Goal: Task Accomplishment & Management: Manage account settings

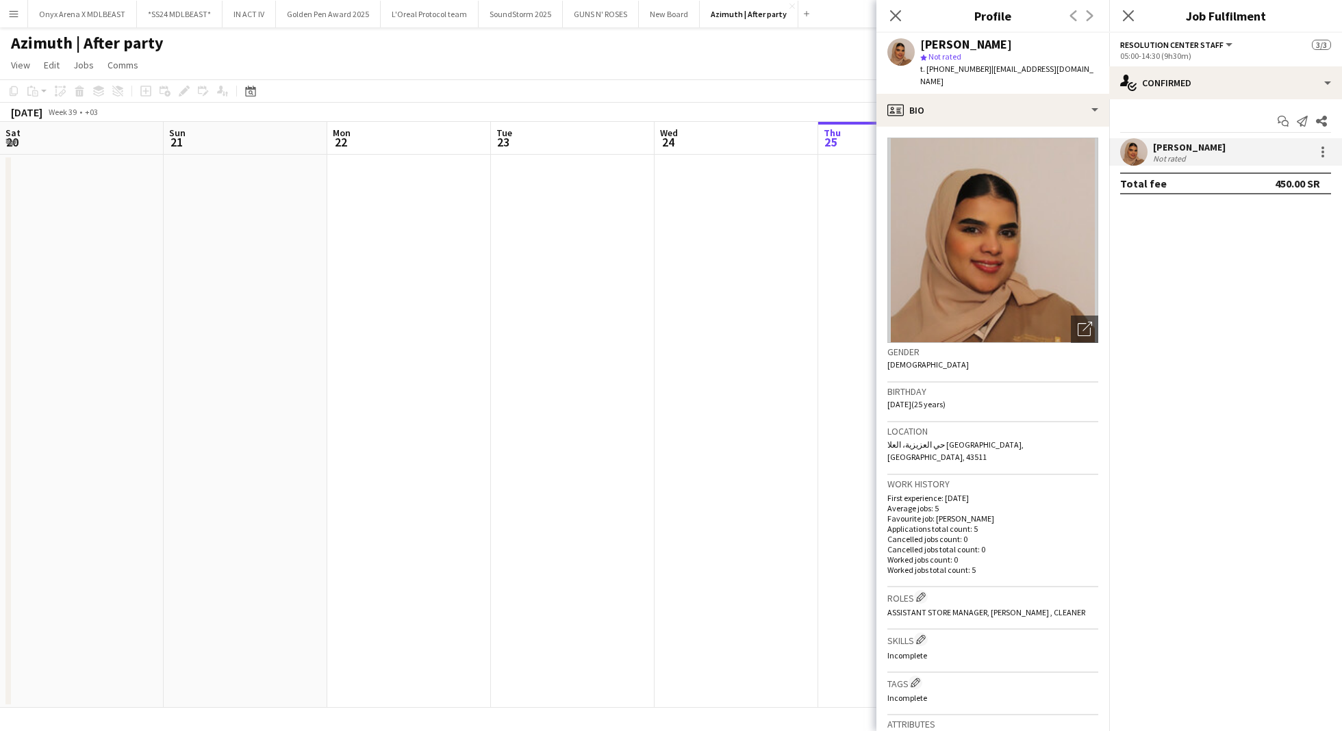
click at [1145, 218] on app-date-cell at bounding box center [1227, 431] width 164 height 553
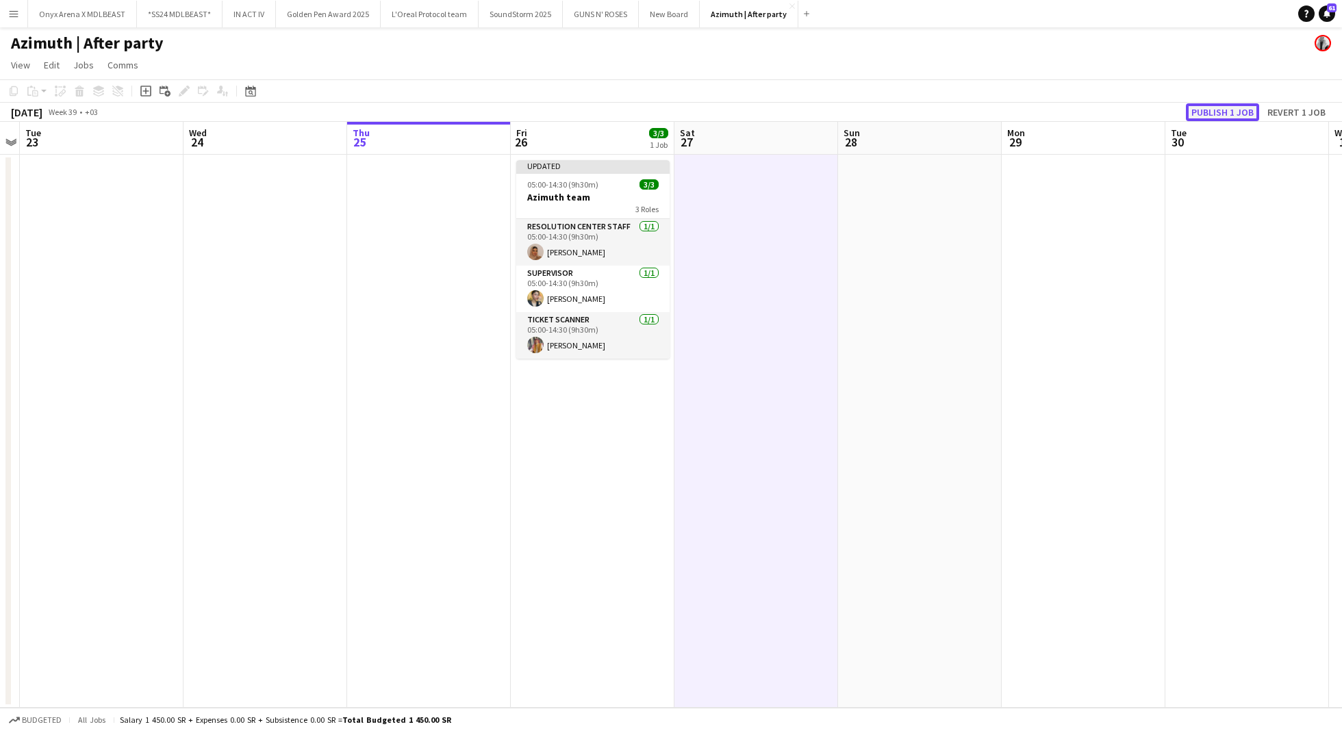
click at [1219, 109] on button "Publish 1 job" at bounding box center [1222, 112] width 73 height 18
